Goal: Task Accomplishment & Management: Use online tool/utility

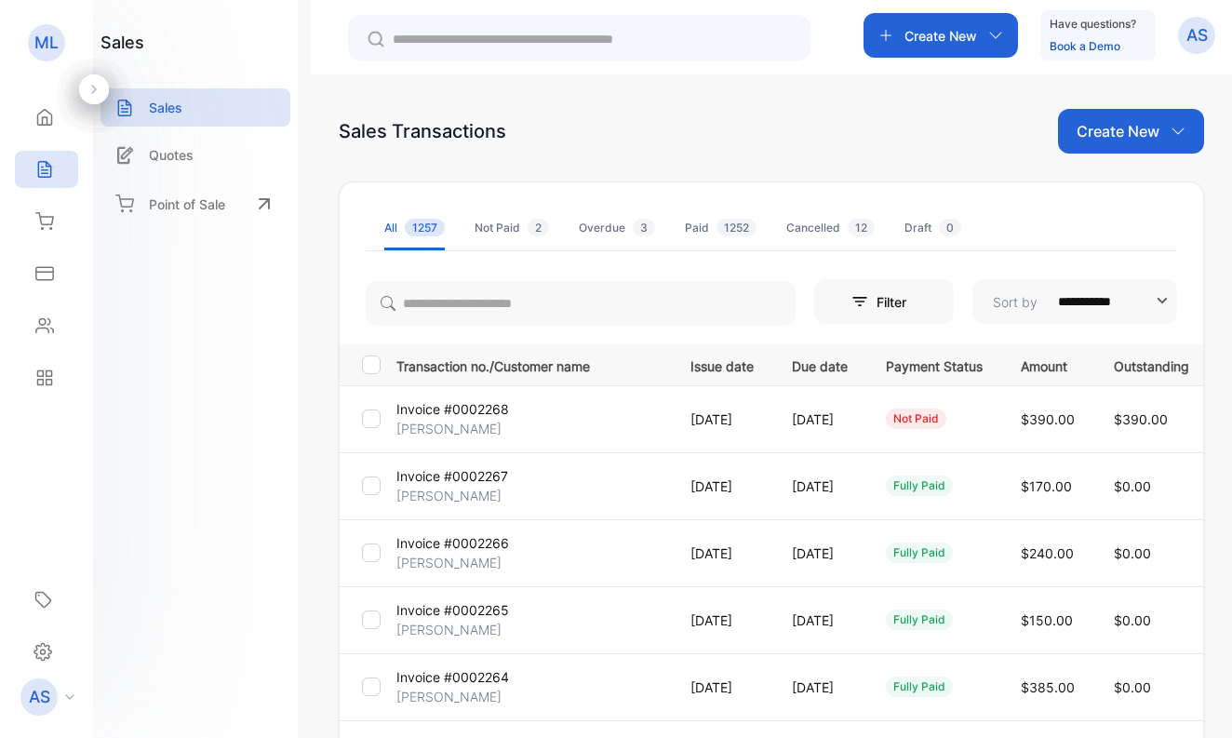
click at [480, 429] on p "[PERSON_NAME]" at bounding box center [448, 429] width 105 height 20
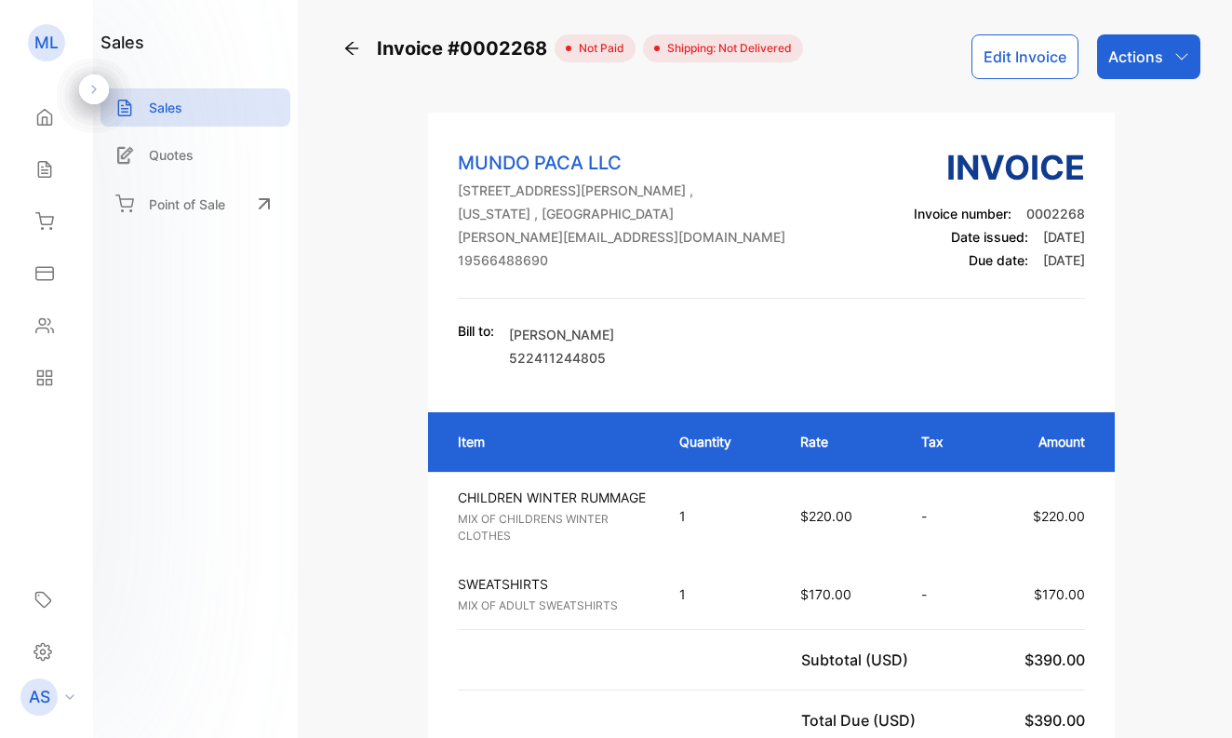
click at [1117, 60] on p "Actions" at bounding box center [1135, 57] width 55 height 22
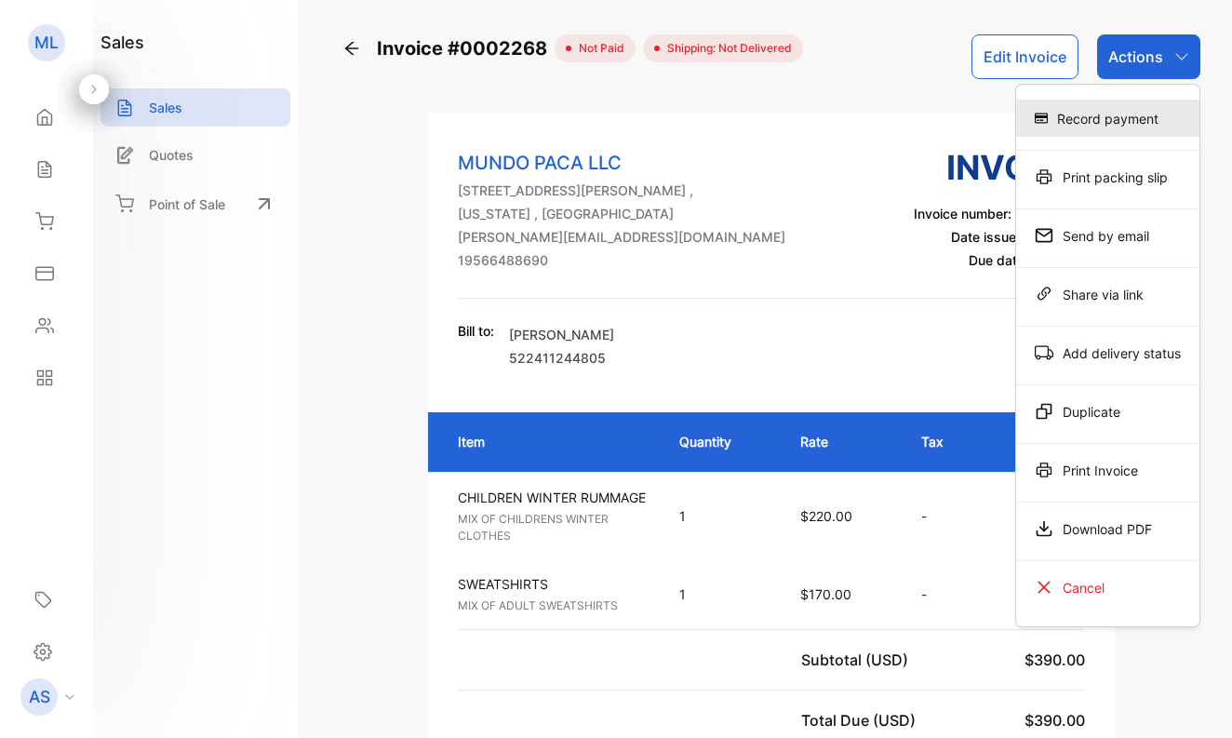
click at [1115, 112] on div "Record payment" at bounding box center [1107, 118] width 183 height 37
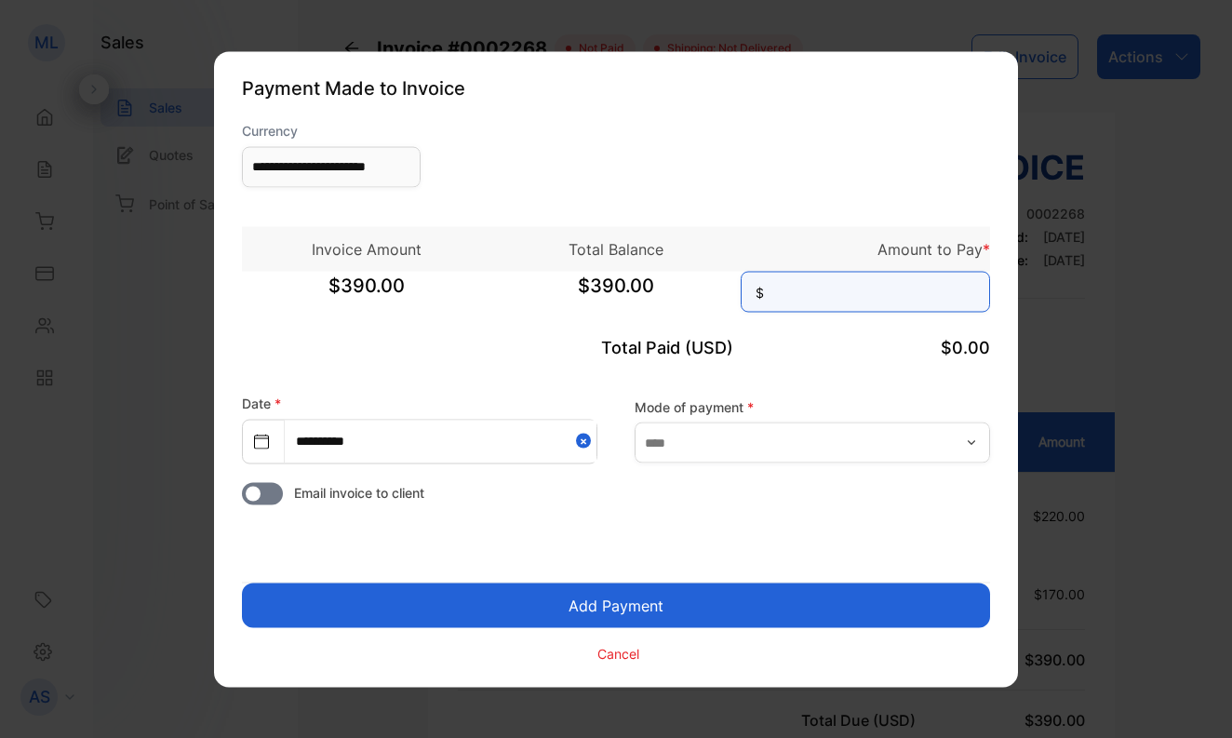
click at [899, 293] on input at bounding box center [864, 291] width 249 height 41
type input "***"
click at [720, 606] on button "Add Payment" at bounding box center [616, 604] width 748 height 45
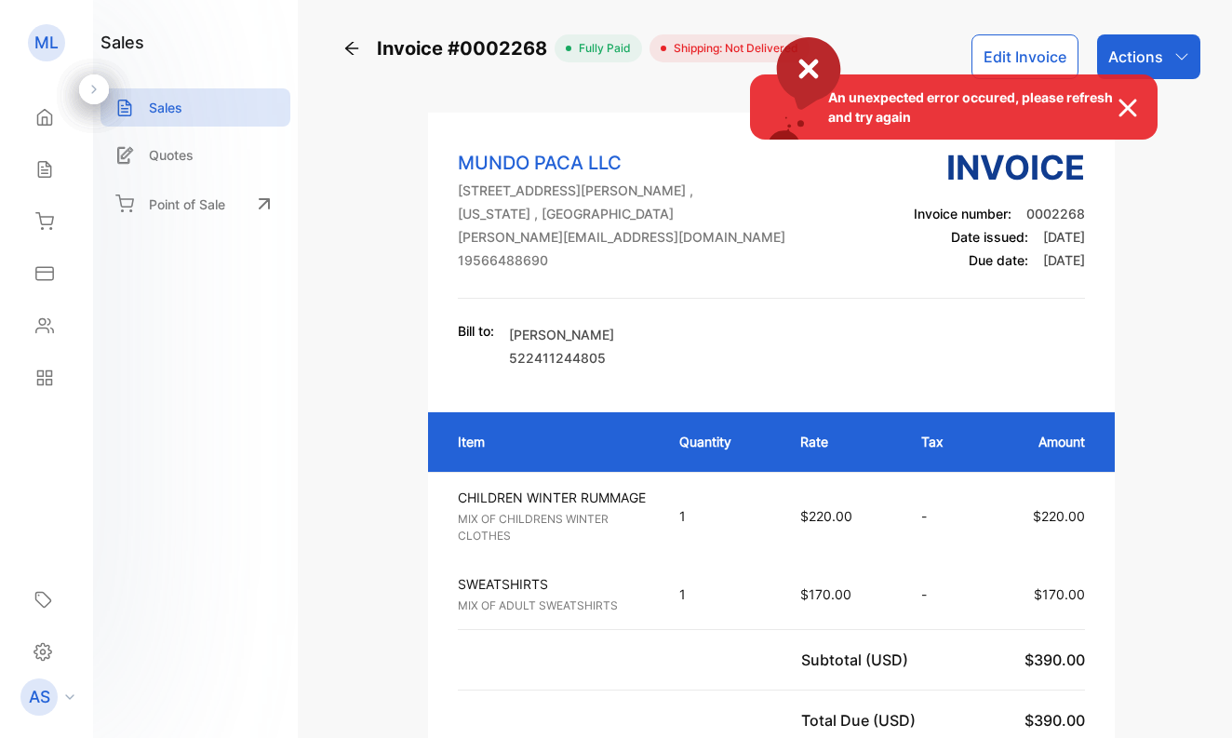
click at [44, 168] on div "An unexpected error occured, please refresh and try again" at bounding box center [616, 369] width 1232 height 738
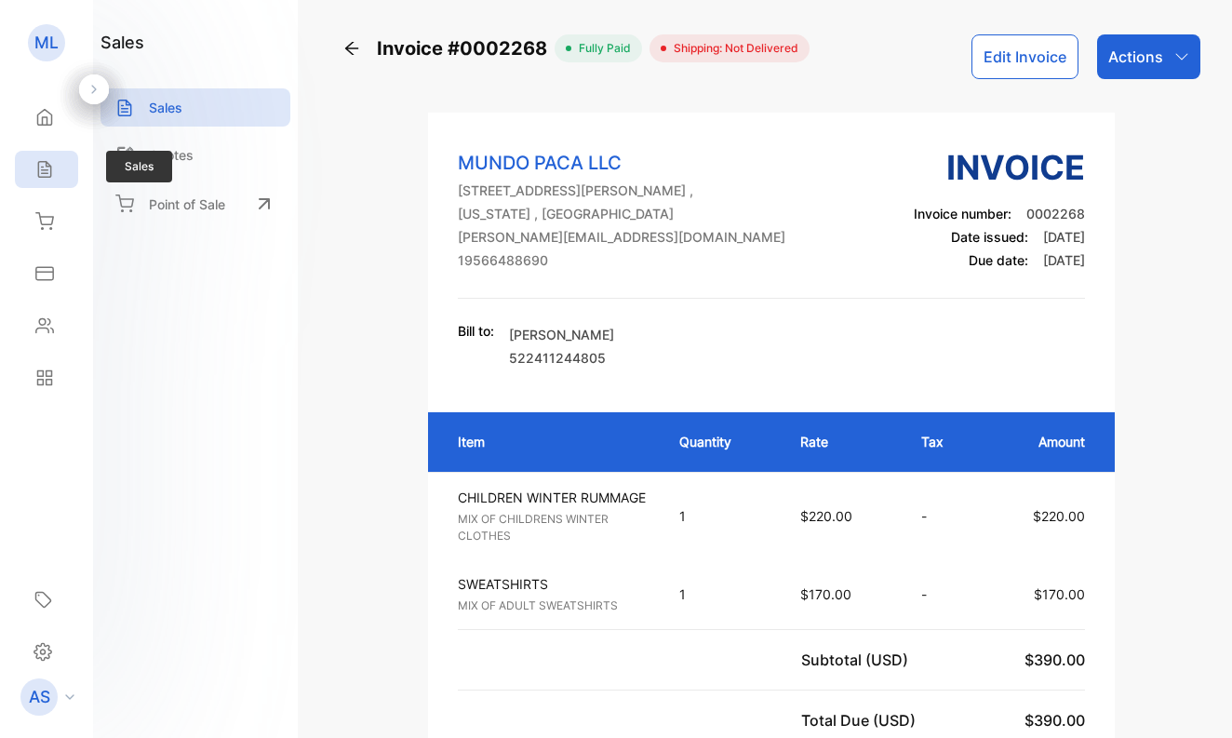
click at [45, 167] on icon at bounding box center [44, 169] width 19 height 19
